Goal: Check status: Check status

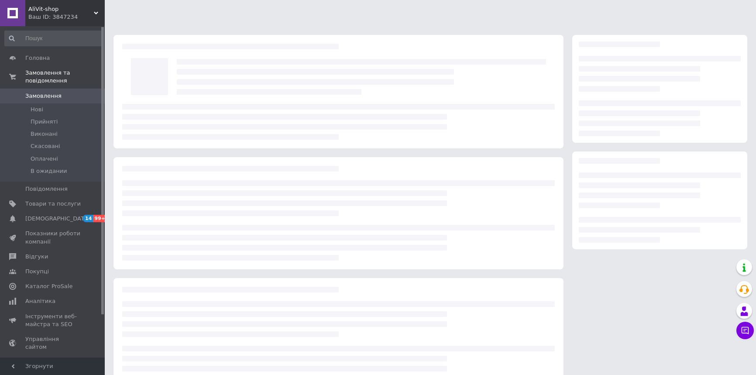
scroll to position [3, 0]
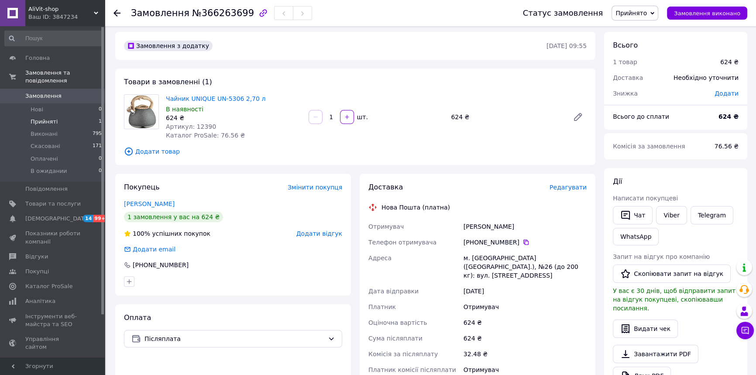
click at [46, 118] on span "Прийняті" at bounding box center [44, 122] width 27 height 8
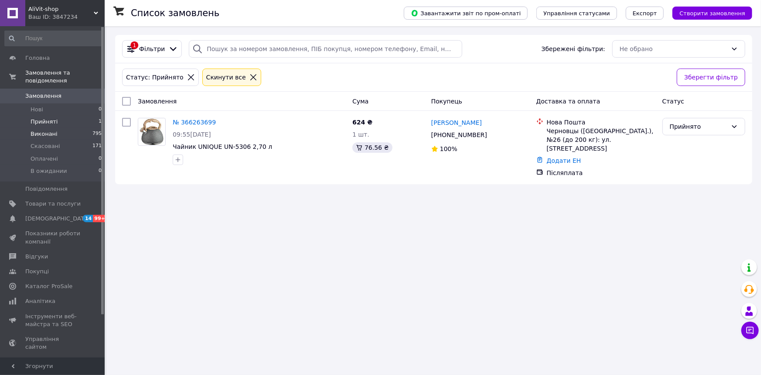
click at [42, 130] on span "Виконані" at bounding box center [44, 134] width 27 height 8
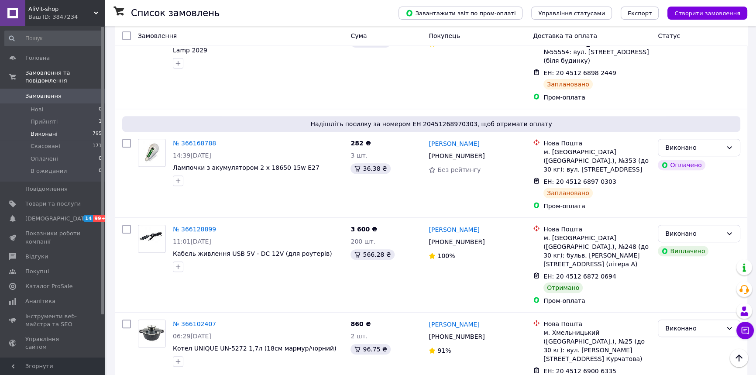
scroll to position [436, 0]
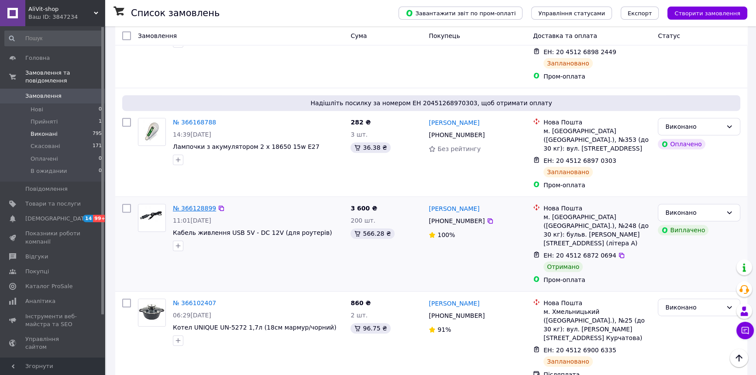
click at [190, 205] on link "№ 366128899" at bounding box center [194, 208] width 43 height 7
